Goal: Information Seeking & Learning: Compare options

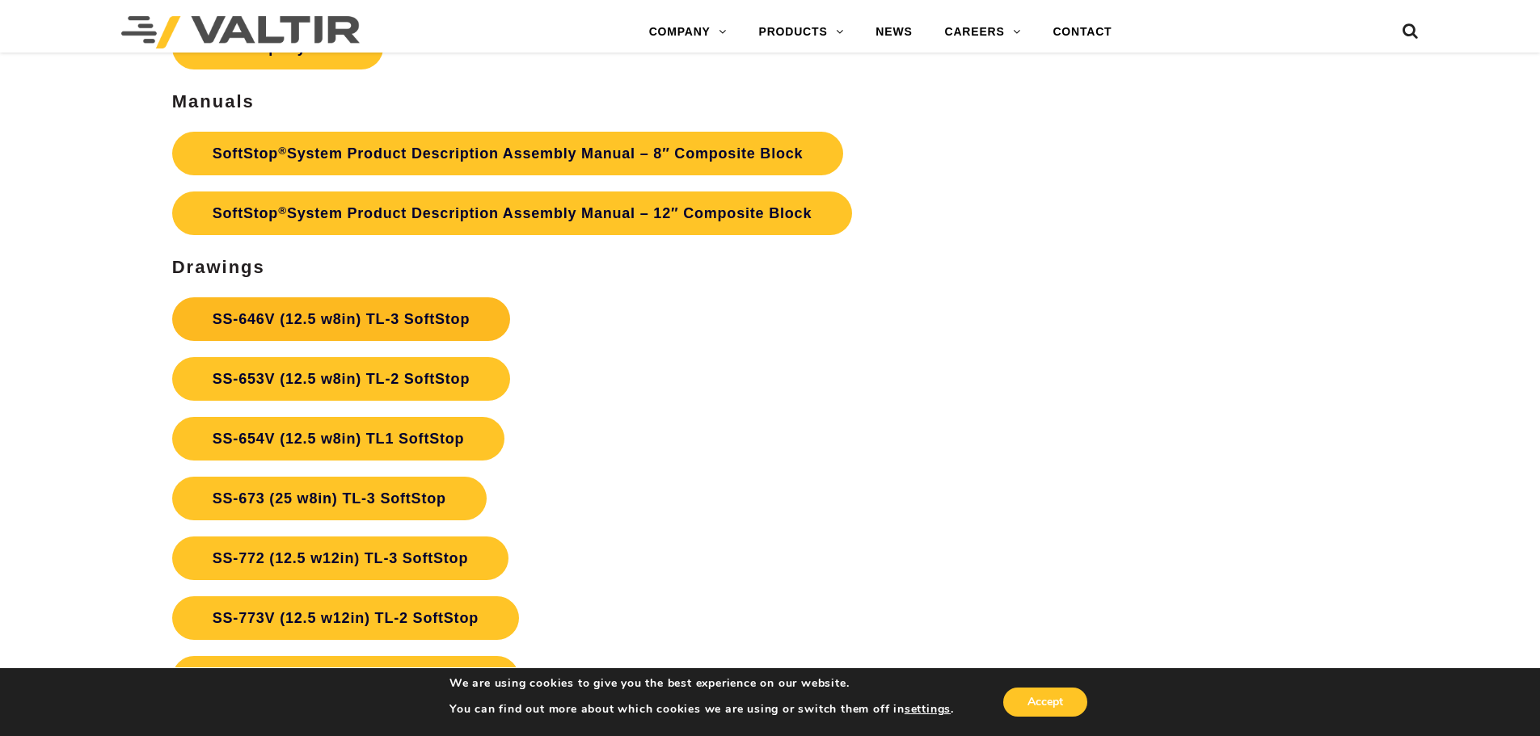
scroll to position [5982, 0]
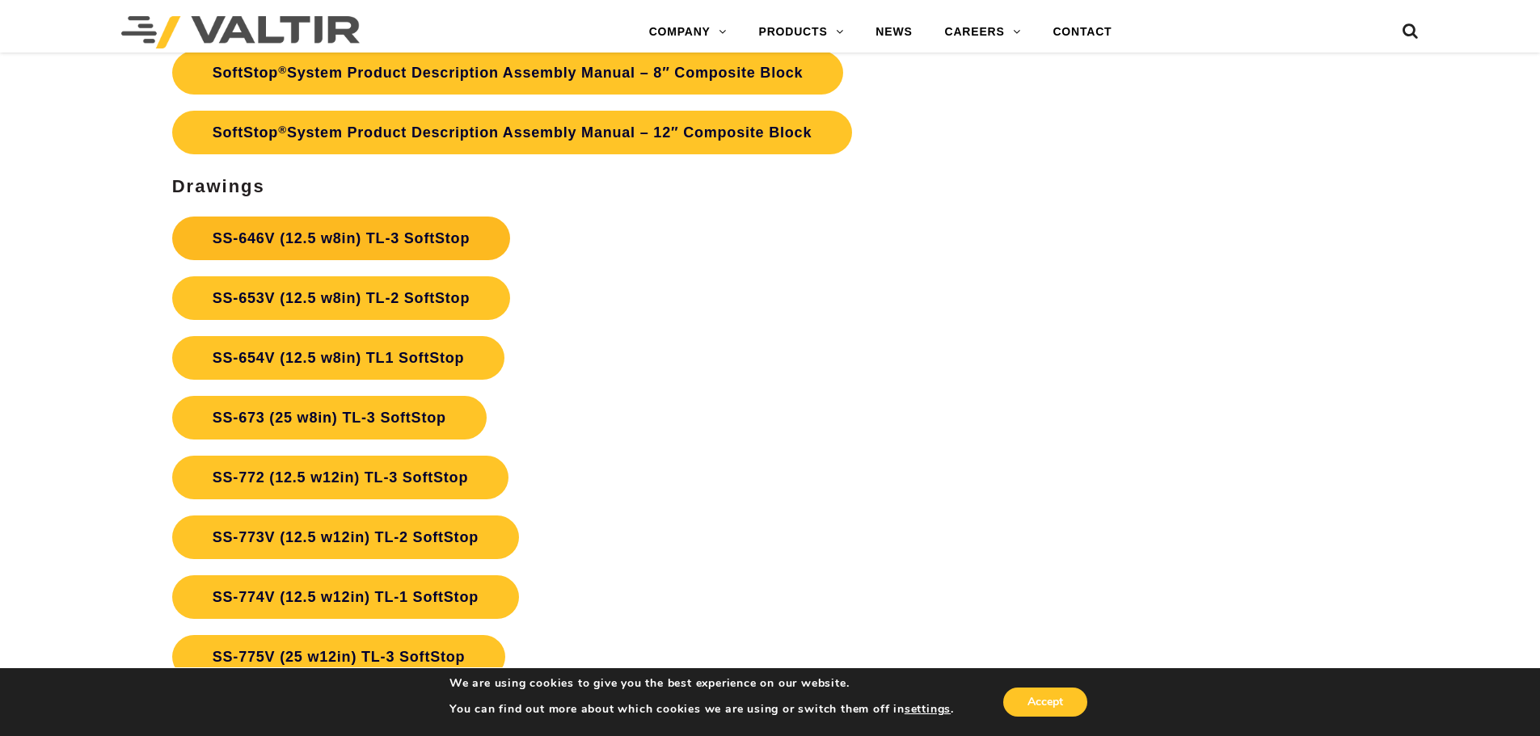
click at [433, 316] on link "SS-653V (12.5 w8in) TL-2 SoftStop" at bounding box center [341, 298] width 338 height 44
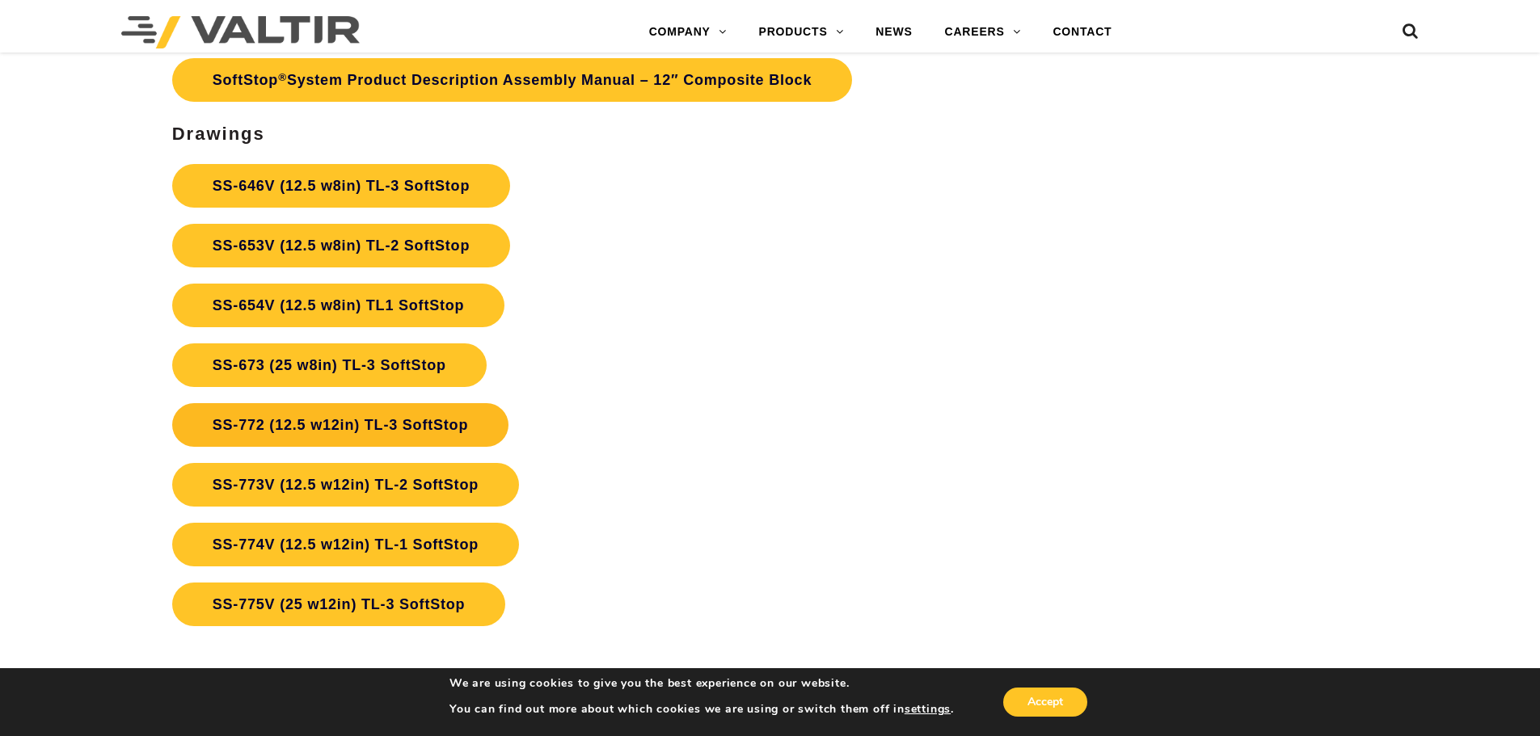
scroll to position [6062, 0]
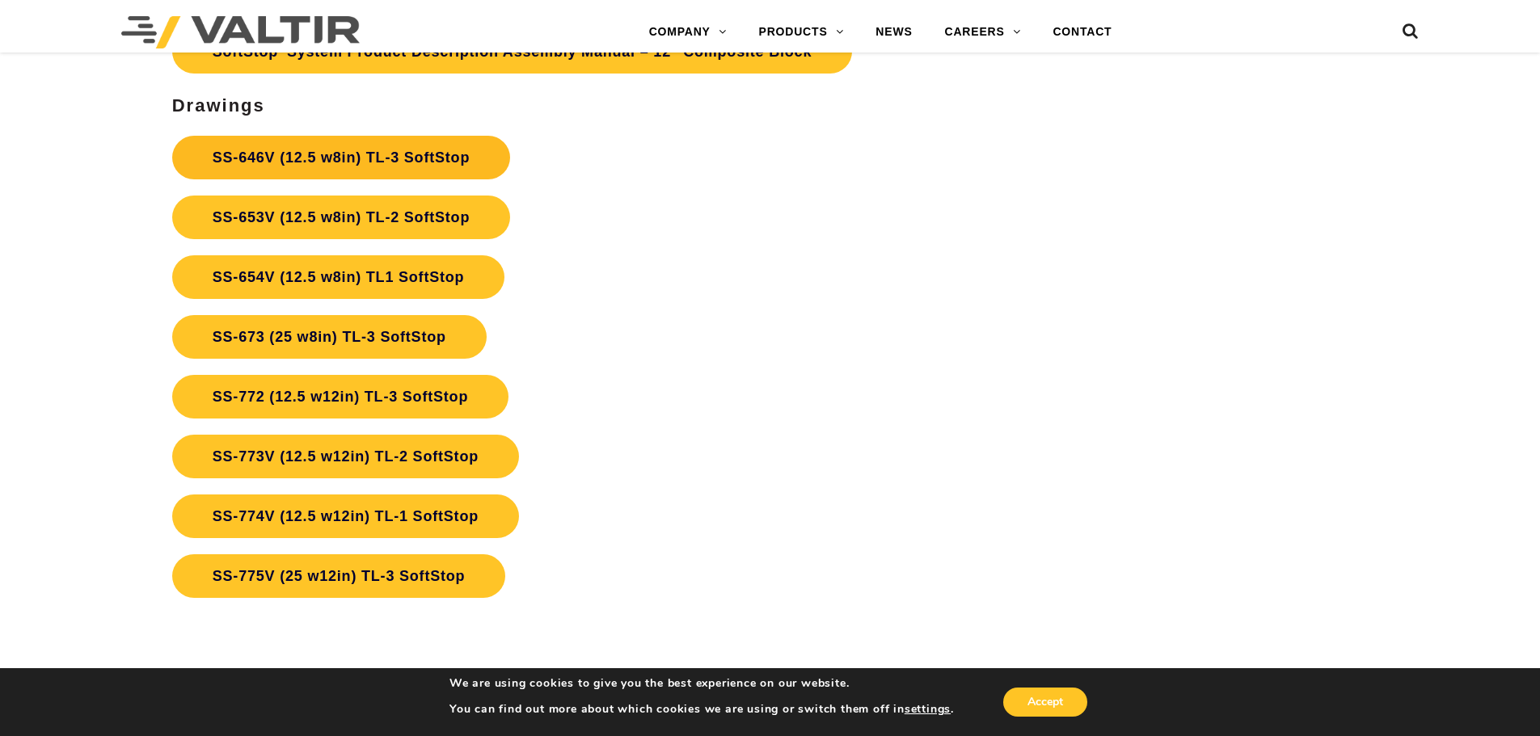
click at [385, 152] on link "SS-646V (12.5 w8in) TL-3 SoftStop" at bounding box center [341, 158] width 338 height 44
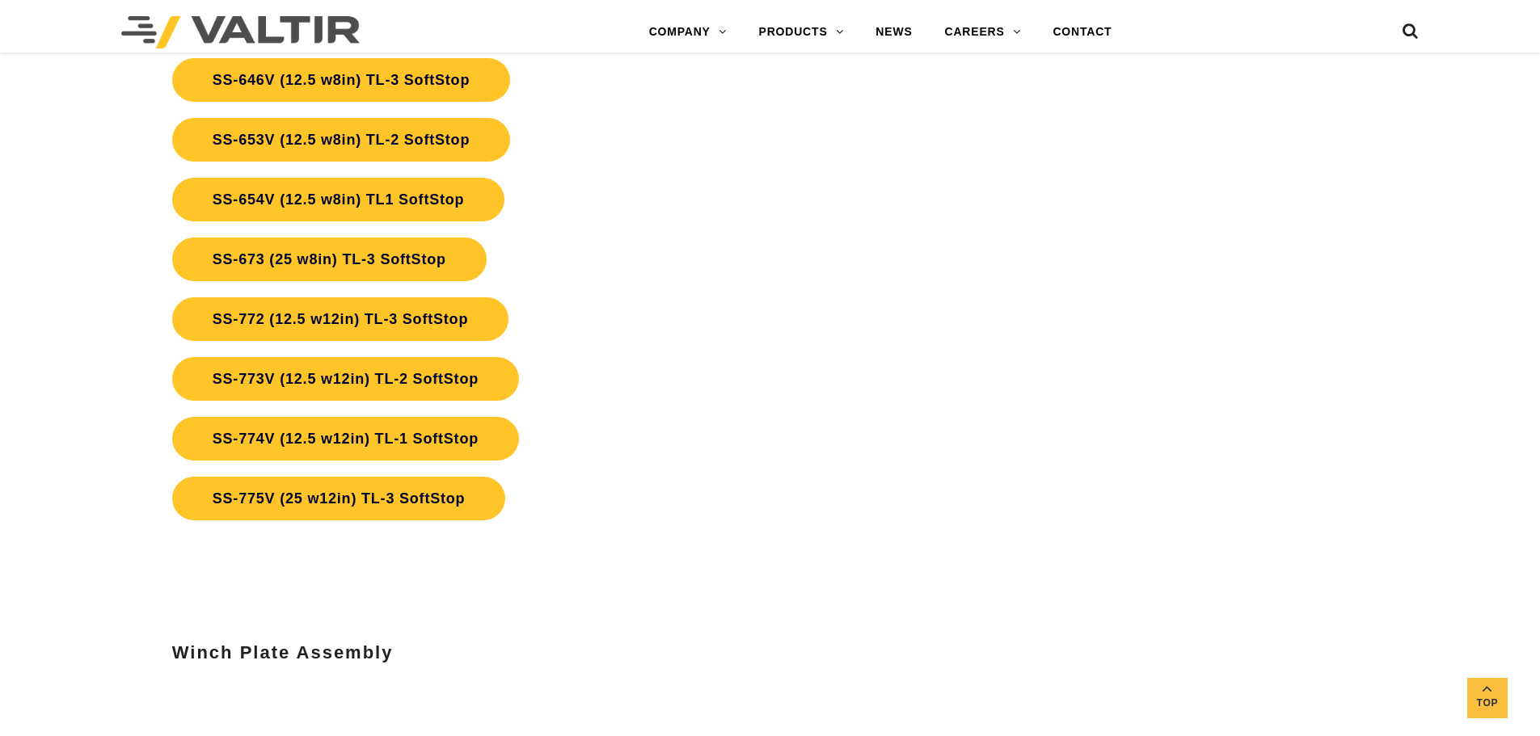
scroll to position [6062, 0]
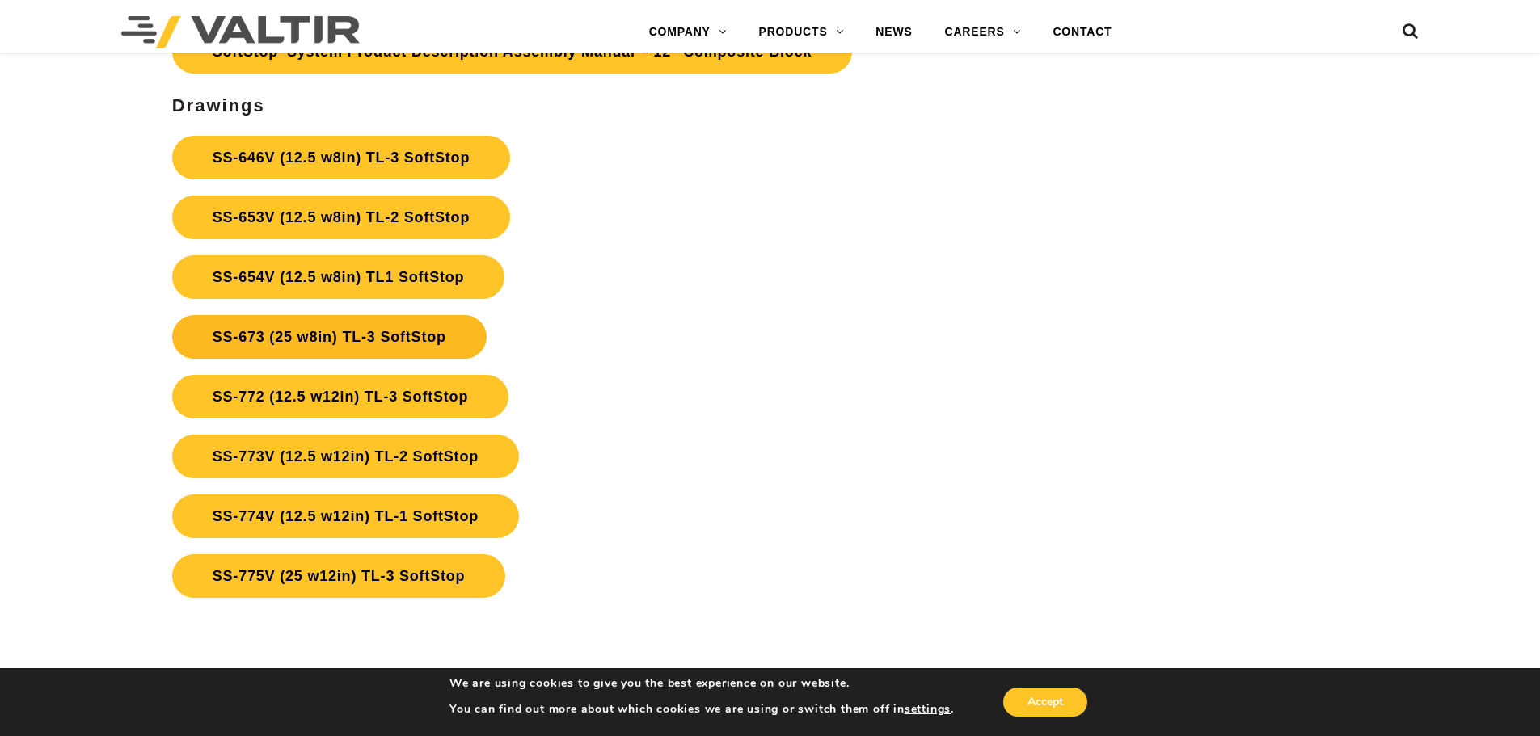
click at [375, 342] on link "SS-673 (25 w8in) TL-3 SoftStop" at bounding box center [329, 337] width 314 height 44
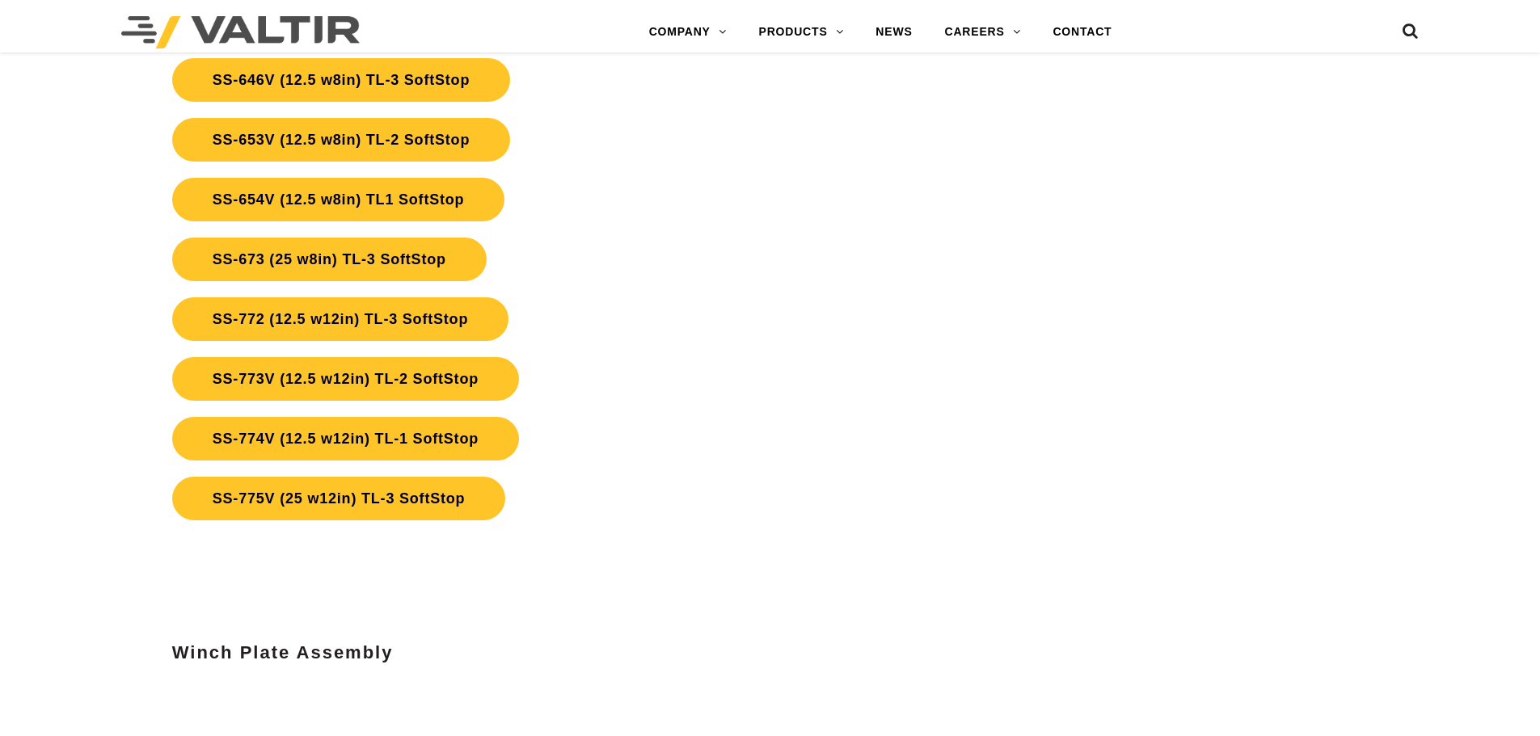
scroll to position [6062, 0]
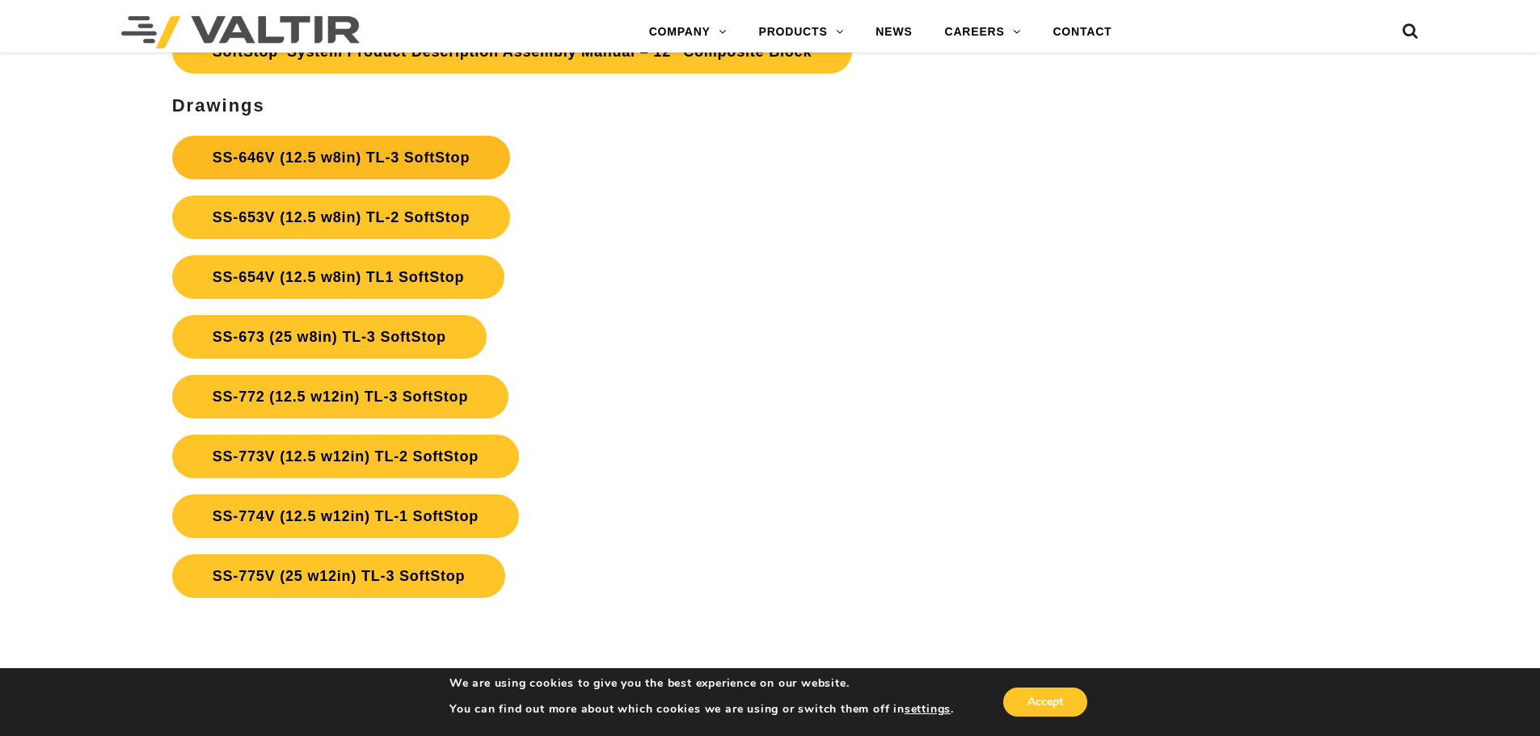
click at [338, 160] on link "SS-646V (12.5 w8in) TL-3 SoftStop" at bounding box center [341, 158] width 338 height 44
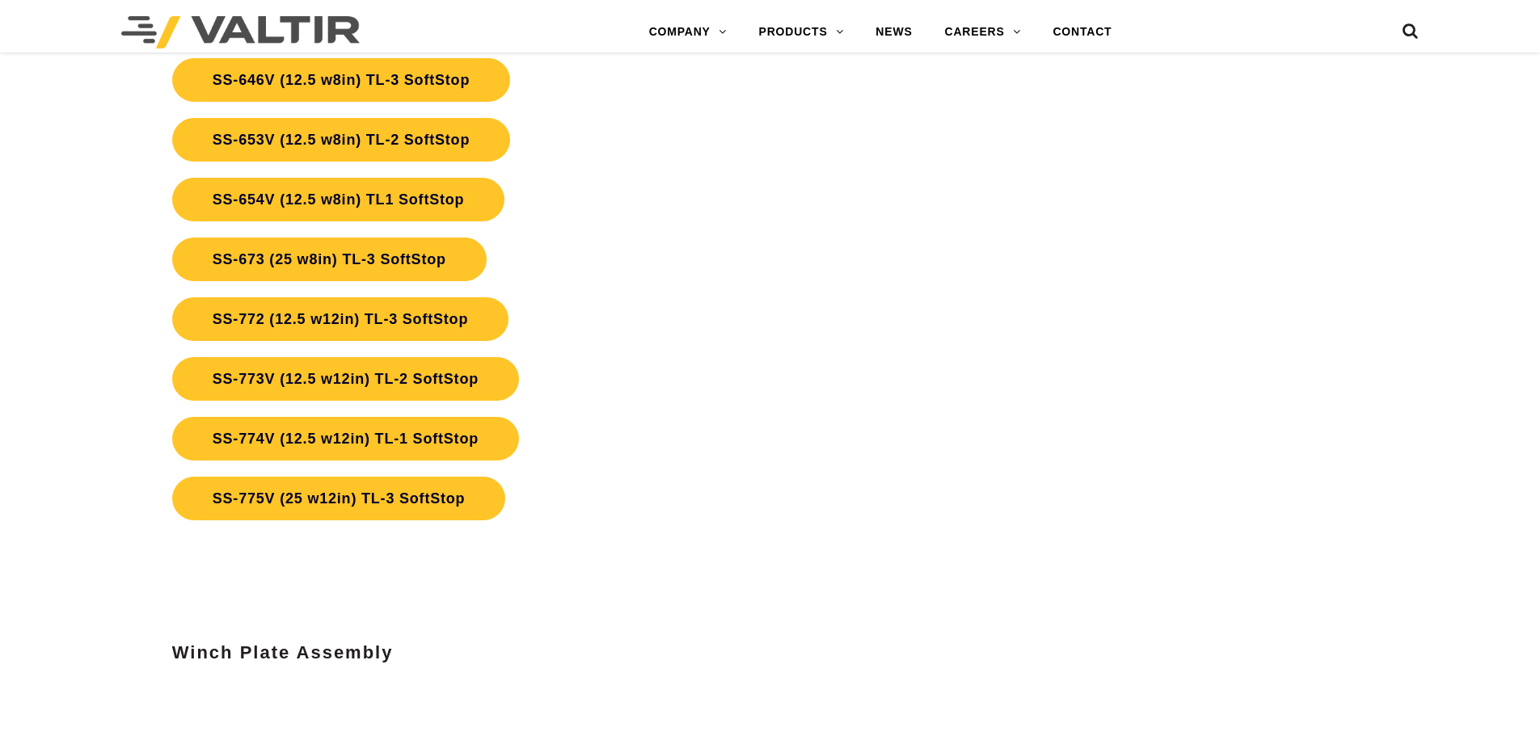
scroll to position [6062, 0]
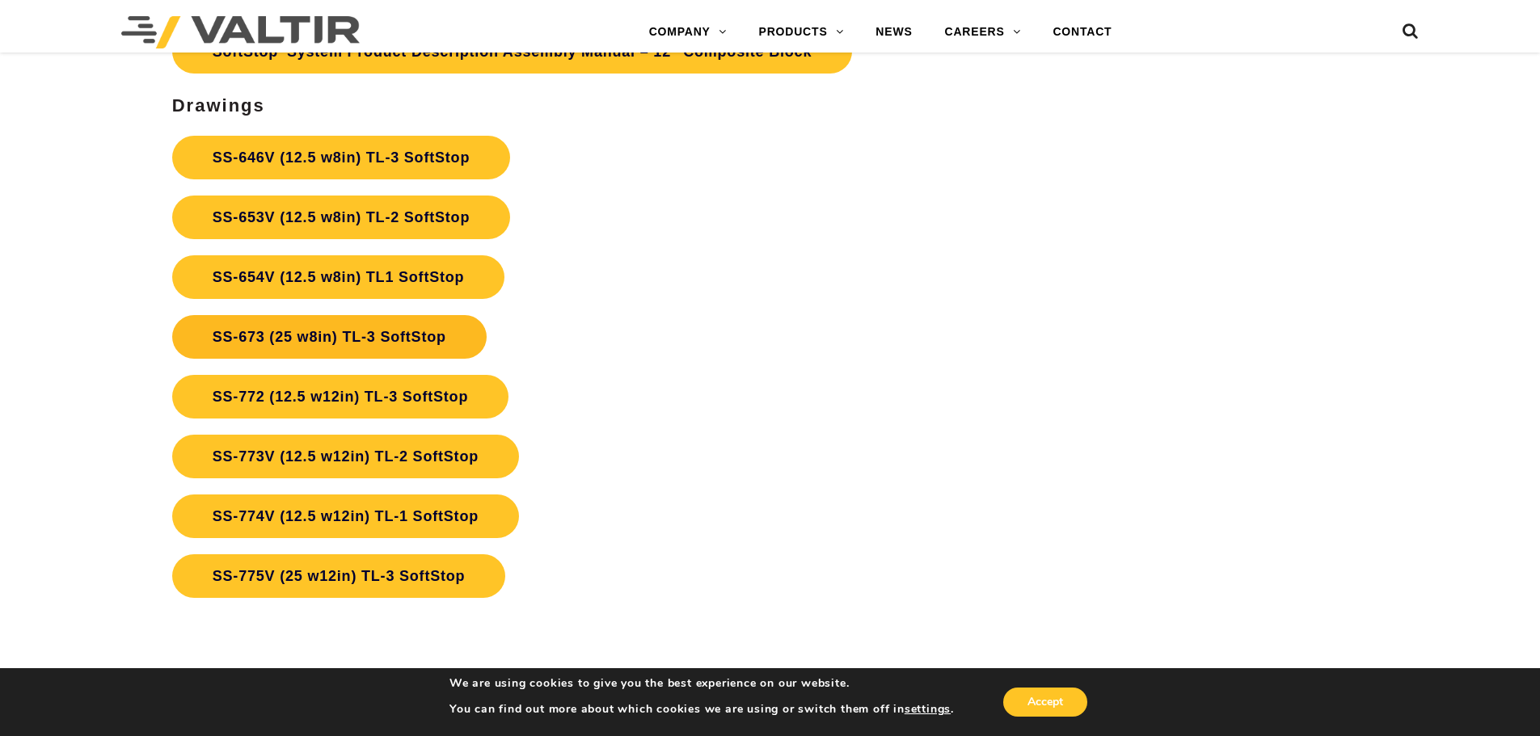
click at [402, 325] on link "SS-673 (25 w8in) TL-3 SoftStop" at bounding box center [329, 337] width 314 height 44
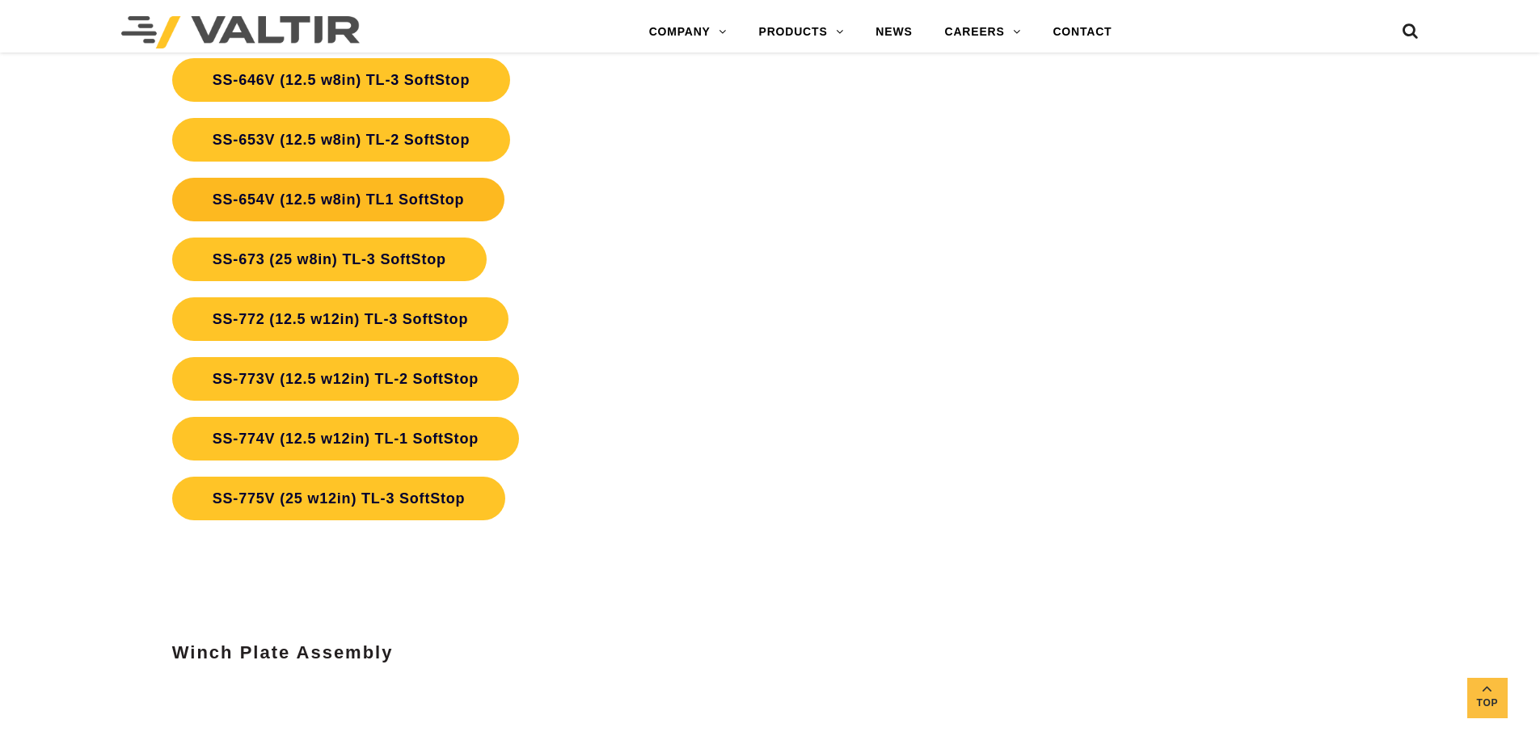
scroll to position [6062, 0]
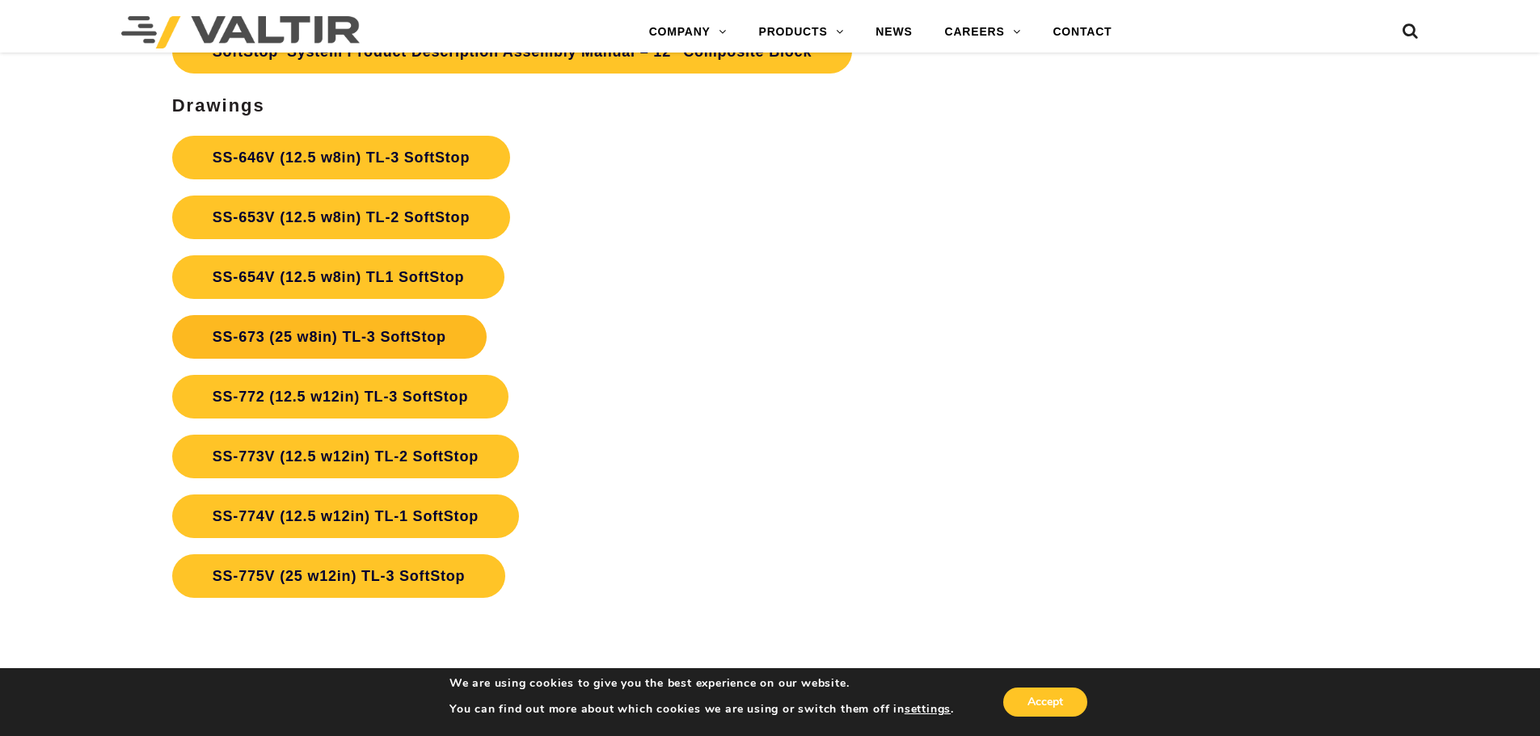
click at [407, 339] on link "SS-673 (25 w8in) TL-3 SoftStop" at bounding box center [329, 337] width 314 height 44
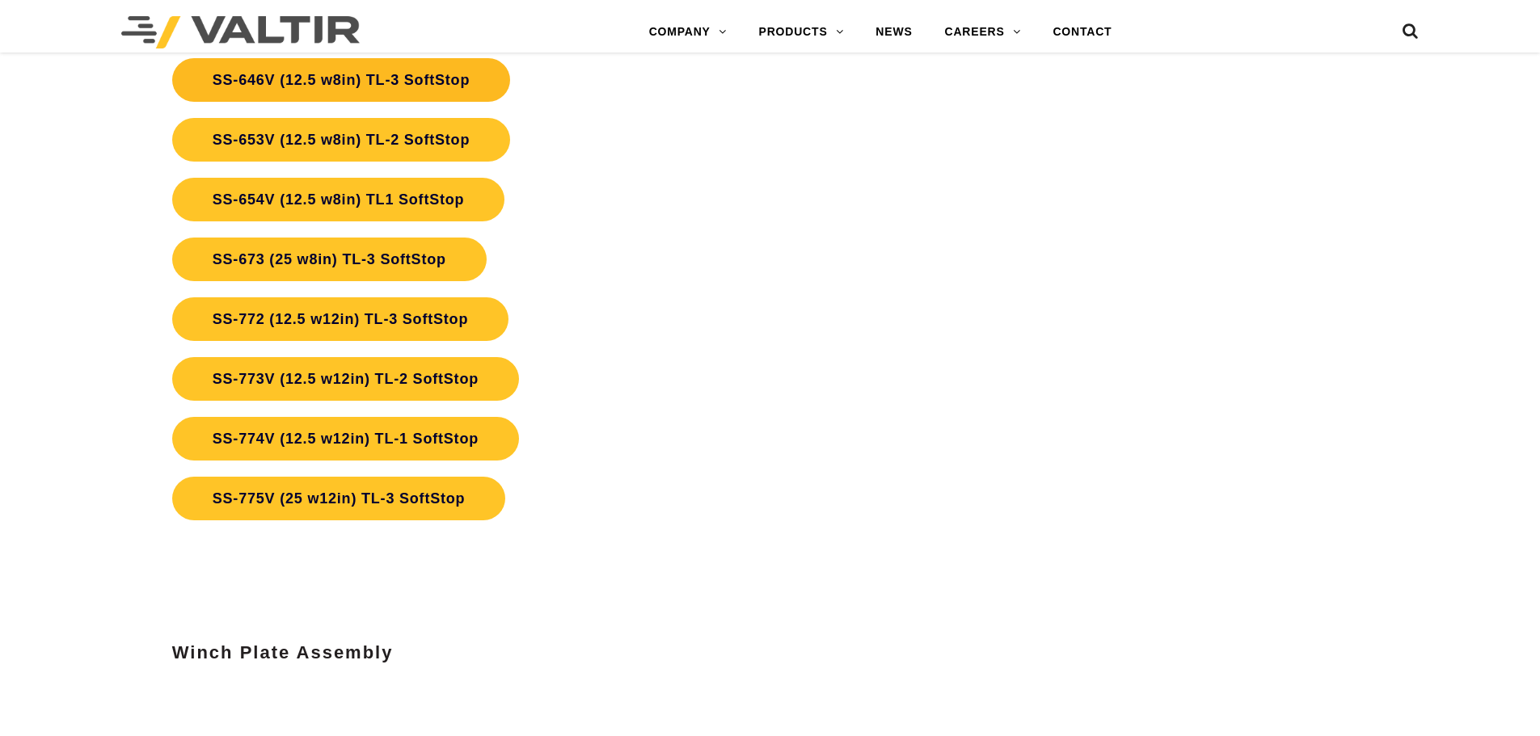
scroll to position [6062, 0]
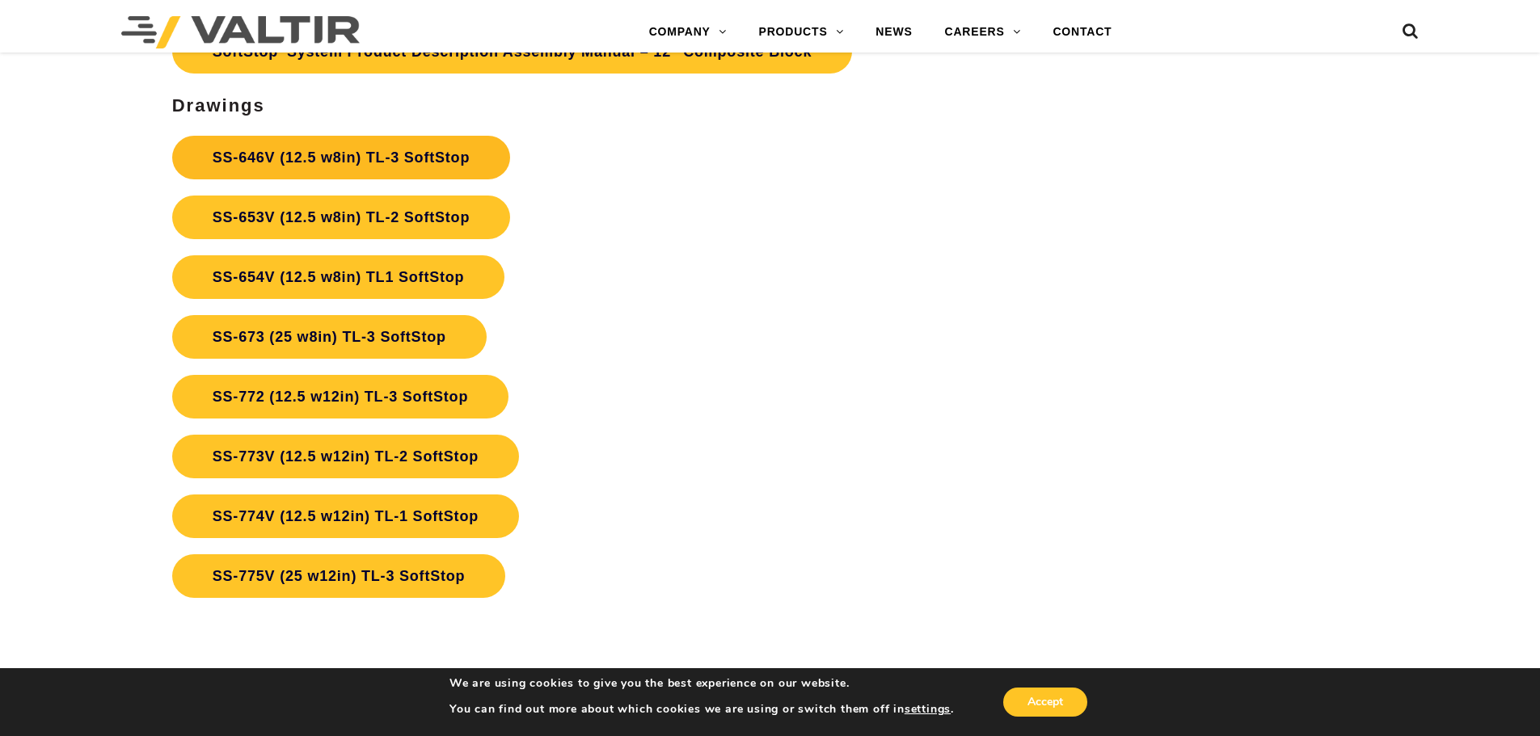
click at [404, 159] on link "SS-646V (12.5 w8in) TL-3 SoftStop" at bounding box center [341, 158] width 338 height 44
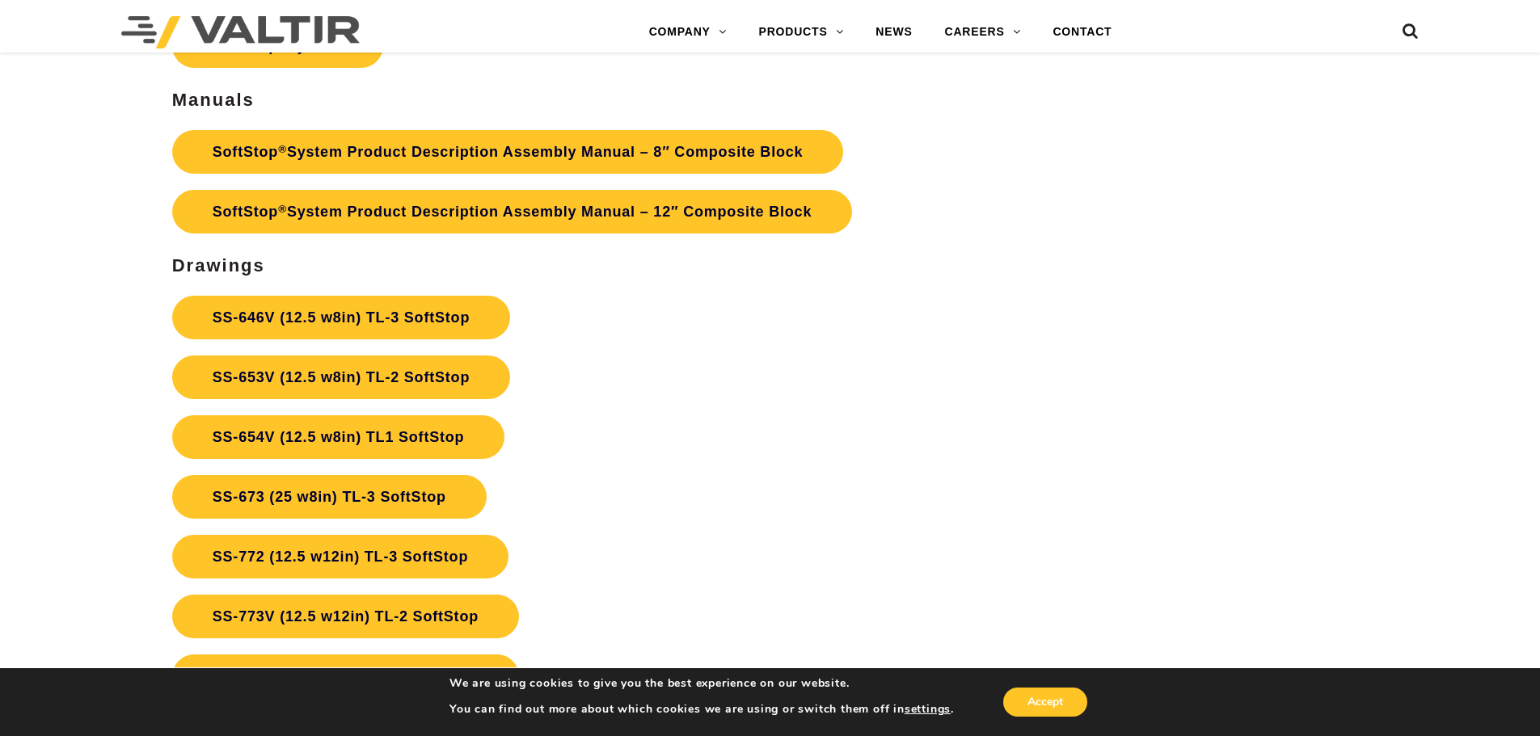
scroll to position [5901, 0]
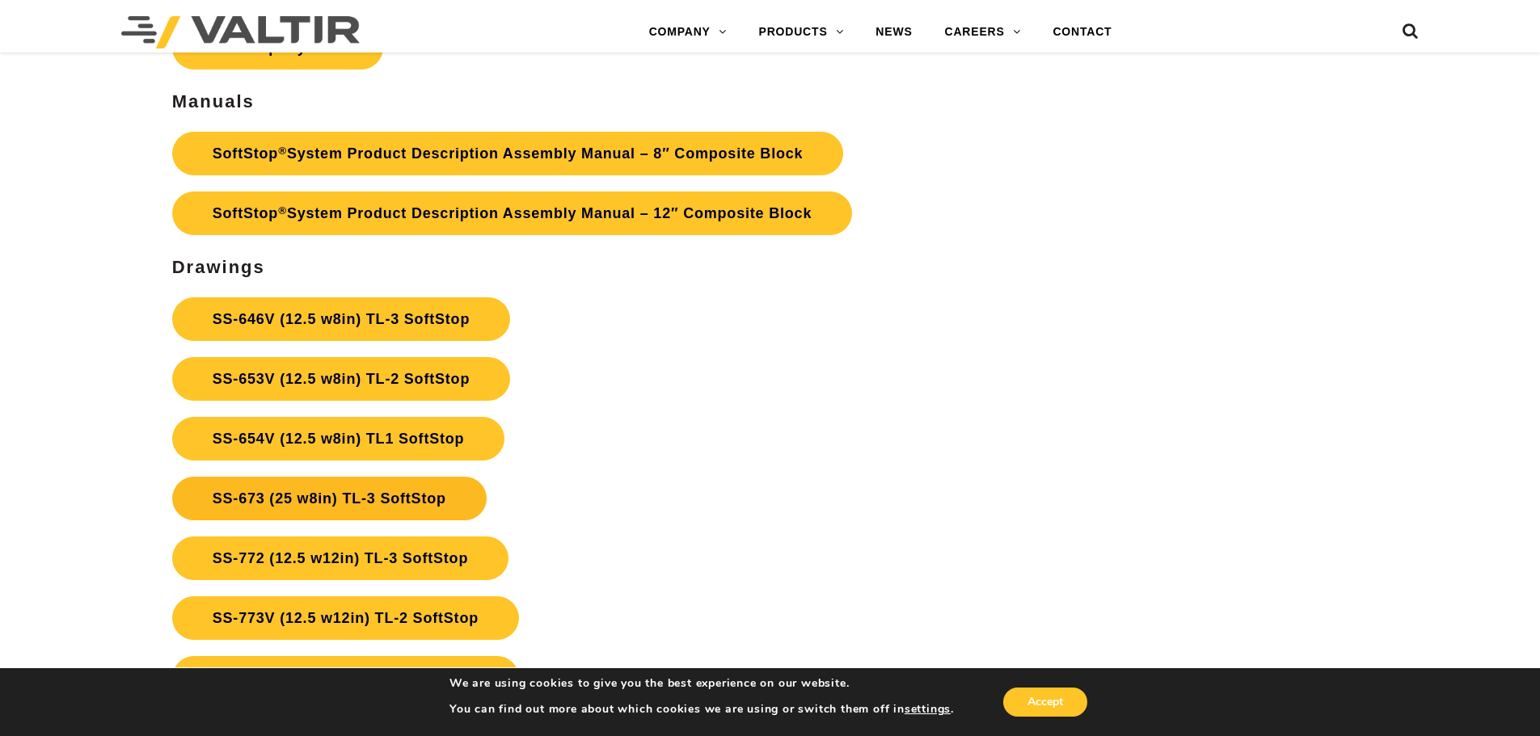
click at [376, 500] on link "SS-673 (25 w8in) TL-3 SoftStop" at bounding box center [329, 499] width 314 height 44
